Goal: Find specific page/section: Find specific page/section

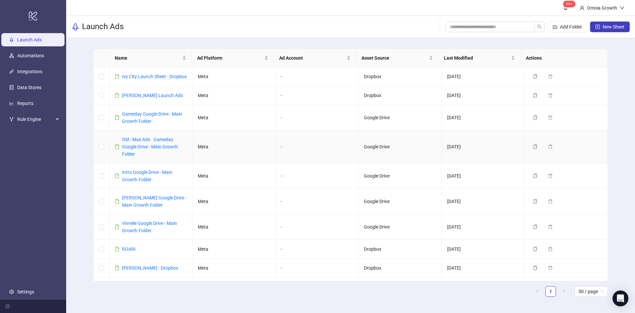
scroll to position [221, 0]
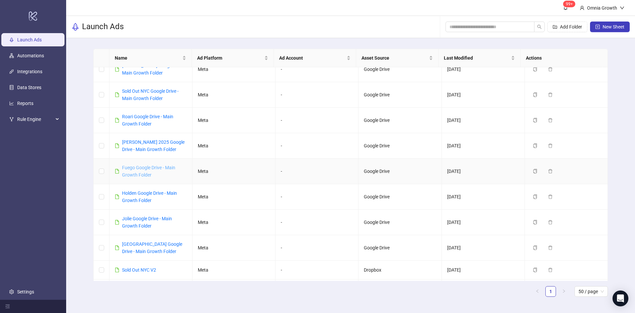
click at [160, 174] on link "Fuego Google Drive - Main Growth Folder" at bounding box center [148, 171] width 53 height 13
